Goal: Task Accomplishment & Management: Use online tool/utility

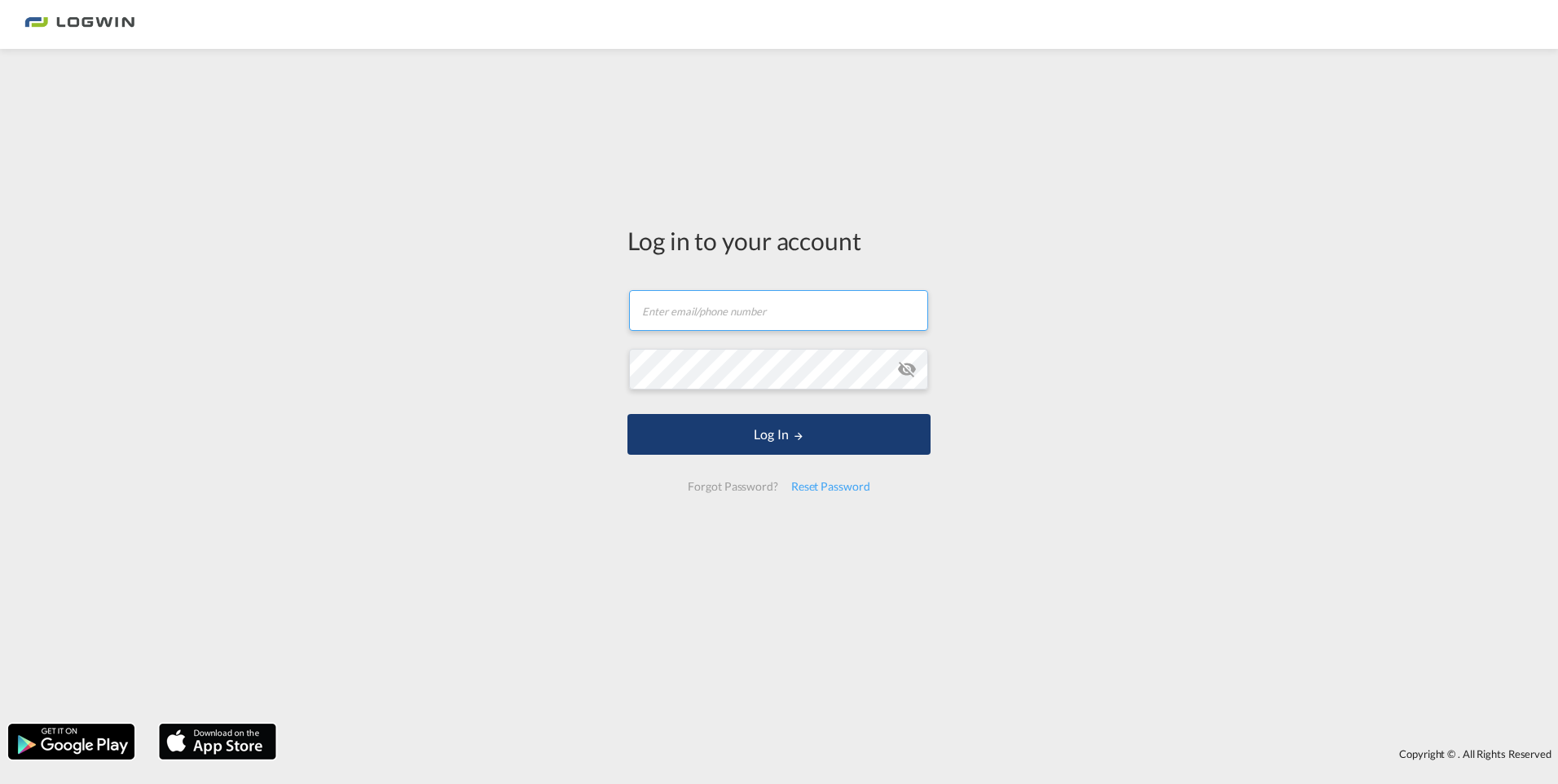
type input "[PERSON_NAME][EMAIL_ADDRESS][DOMAIN_NAME]"
click at [786, 441] on button "Log In" at bounding box center [779, 434] width 303 height 40
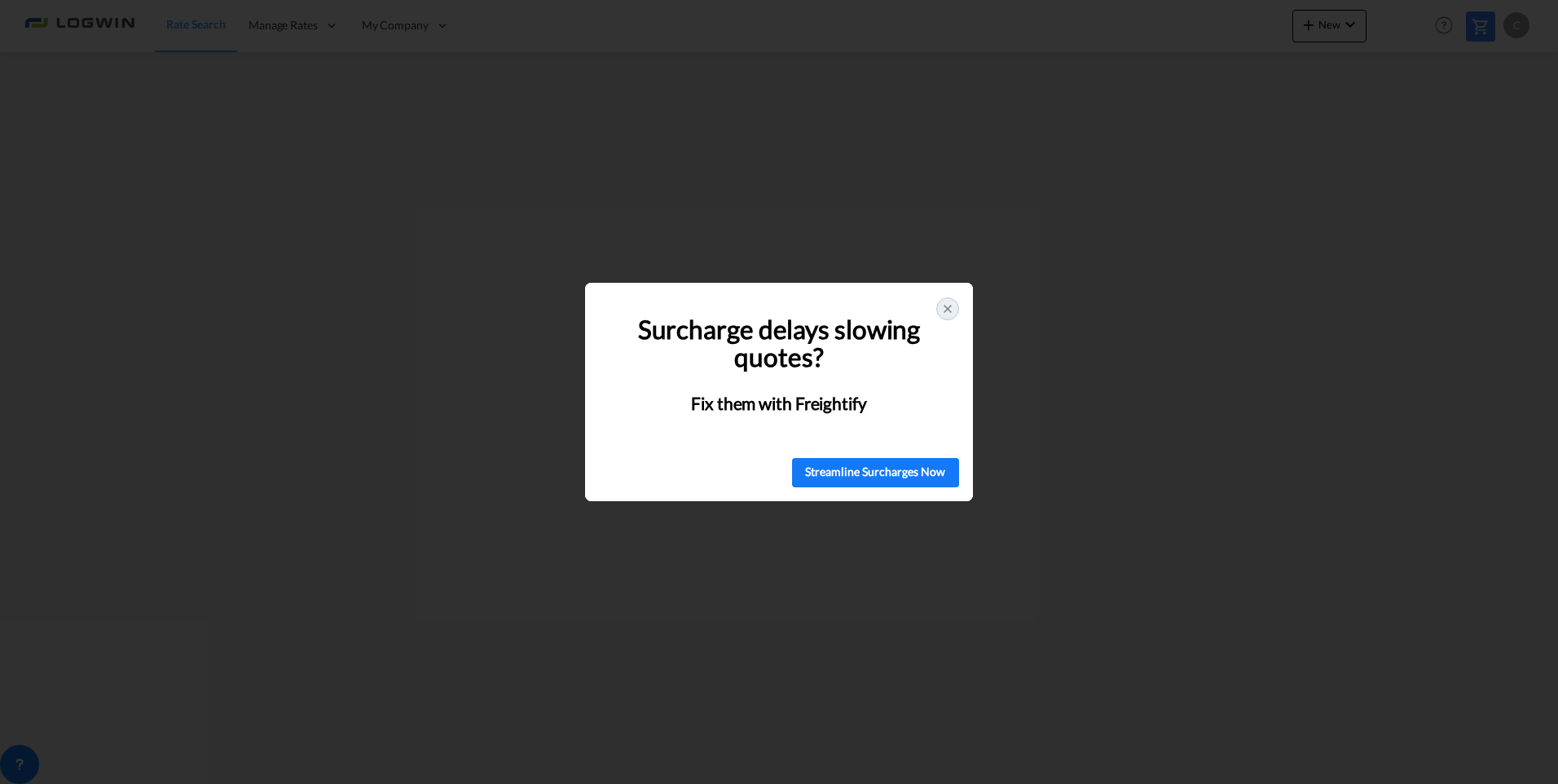
click at [950, 309] on icon at bounding box center [948, 309] width 13 height 13
